Goal: Navigation & Orientation: Find specific page/section

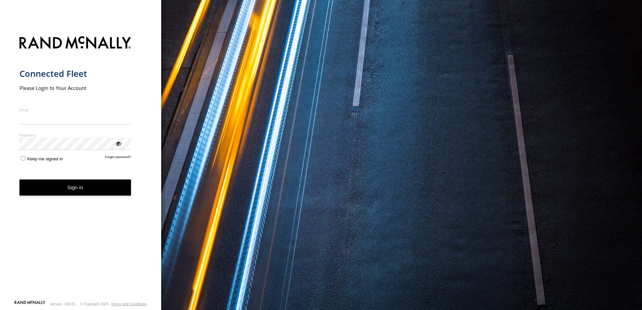
click at [0, 310] on nordpass-portal at bounding box center [0, 310] width 0 height 0
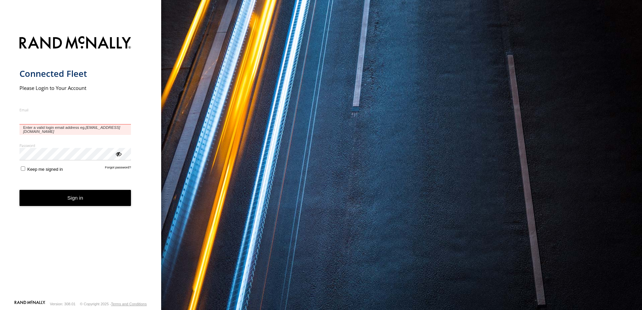
type input "**********"
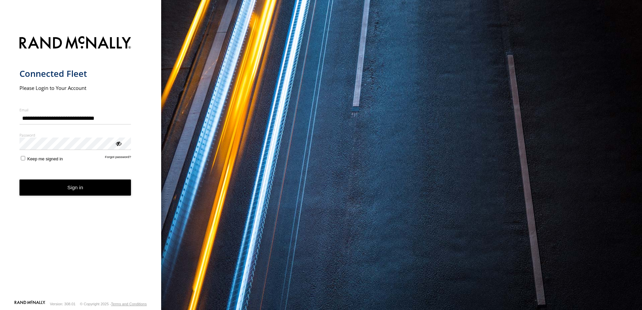
click at [93, 190] on button "Sign in" at bounding box center [75, 188] width 112 height 16
click at [86, 213] on form "**********" at bounding box center [80, 166] width 122 height 268
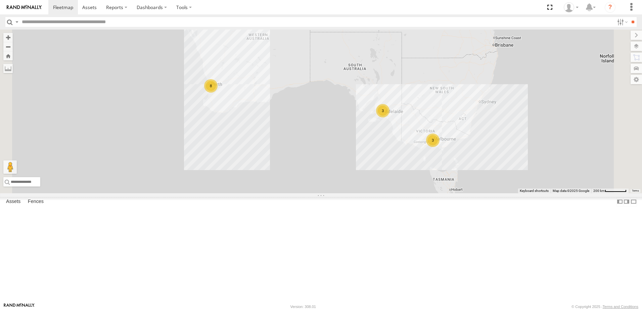
click at [0, 0] on div "All Assets" at bounding box center [0, 0] width 0 height 0
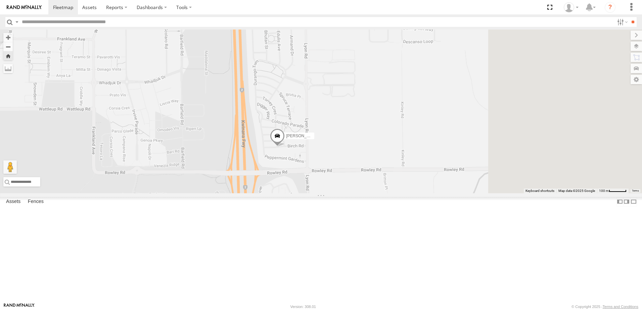
drag, startPoint x: 482, startPoint y: 138, endPoint x: 398, endPoint y: 179, distance: 93.3
click at [398, 179] on div "[PERSON_NAME] 1IEH 129" at bounding box center [321, 112] width 642 height 164
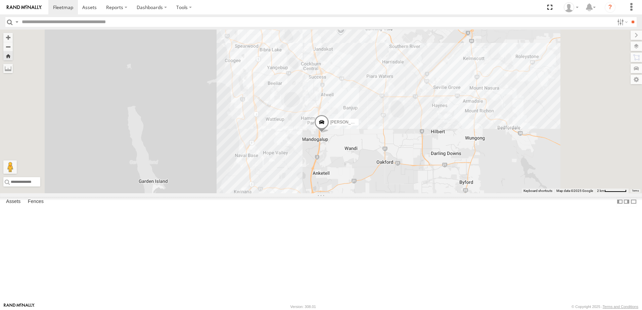
drag, startPoint x: 437, startPoint y: 143, endPoint x: 436, endPoint y: 164, distance: 21.5
click at [437, 164] on div "[PERSON_NAME] 1IEH 129" at bounding box center [321, 112] width 642 height 164
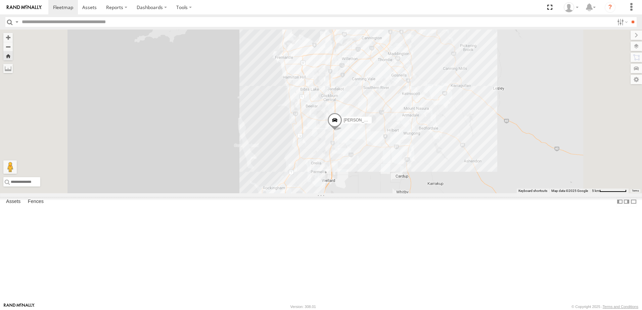
drag, startPoint x: 470, startPoint y: 172, endPoint x: 449, endPoint y: 199, distance: 33.7
click at [449, 193] on div "[PERSON_NAME] 1IEH 129" at bounding box center [321, 112] width 642 height 164
